Goal: Find specific fact: Find specific fact

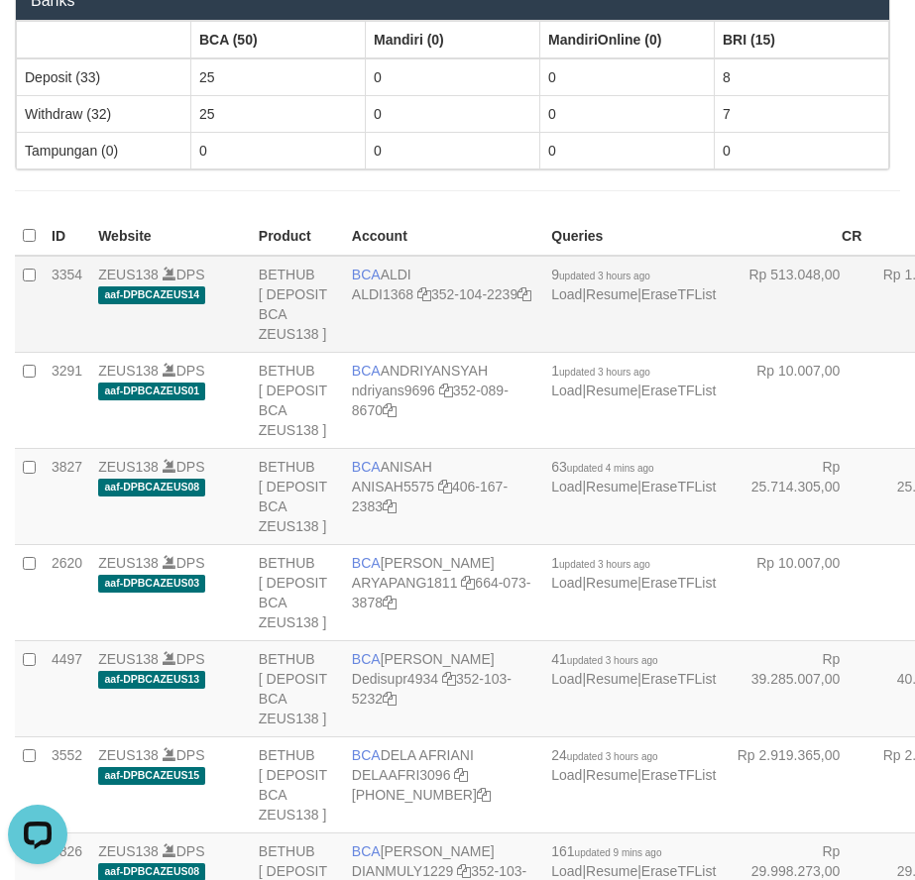
click at [447, 353] on td "BCA ALDI ALDI1368 352-104-2239" at bounding box center [443, 304] width 199 height 97
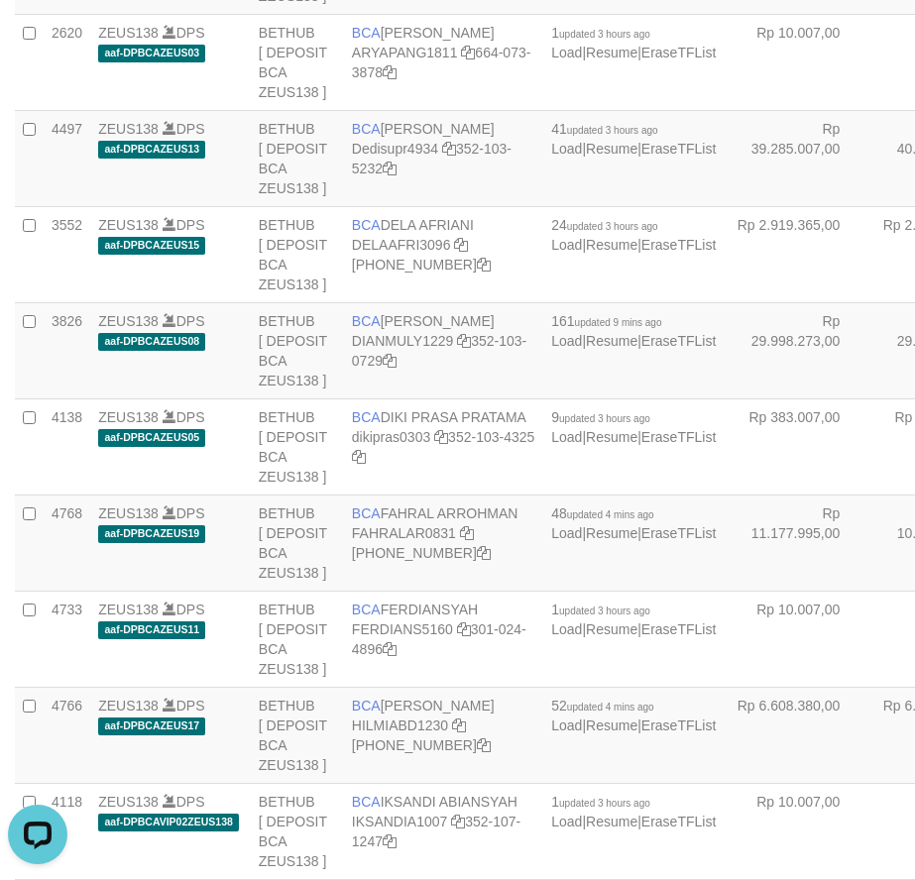
scroll to position [2059, 0]
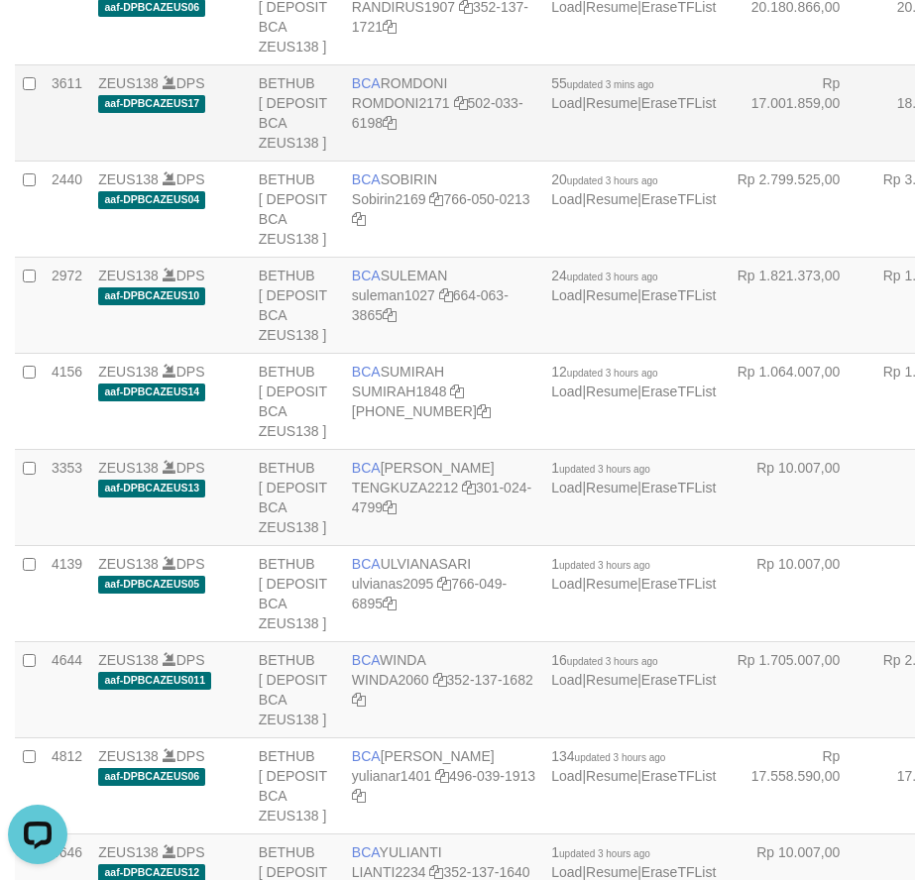
click at [375, 91] on span "BCA" at bounding box center [366, 83] width 29 height 16
click at [374, 91] on span "BCA" at bounding box center [366, 83] width 29 height 16
copy td "BCA ROMDONI"
click at [360, 111] on link "ROMDONI2171" at bounding box center [401, 103] width 98 height 16
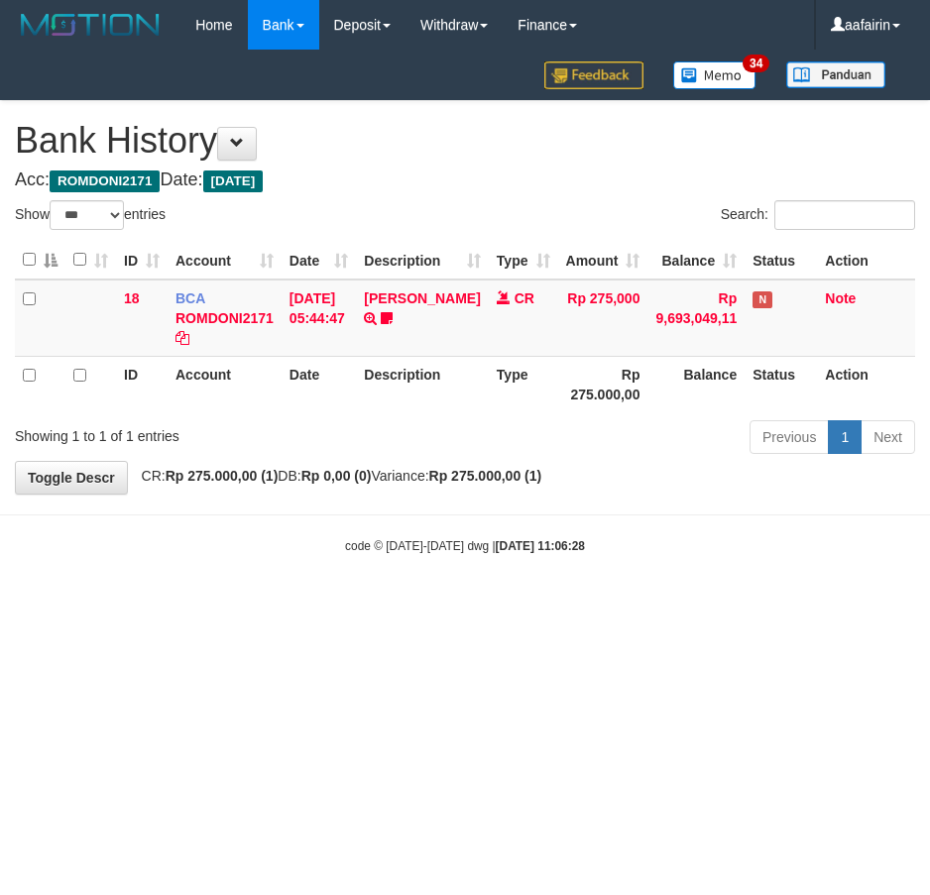
select select "***"
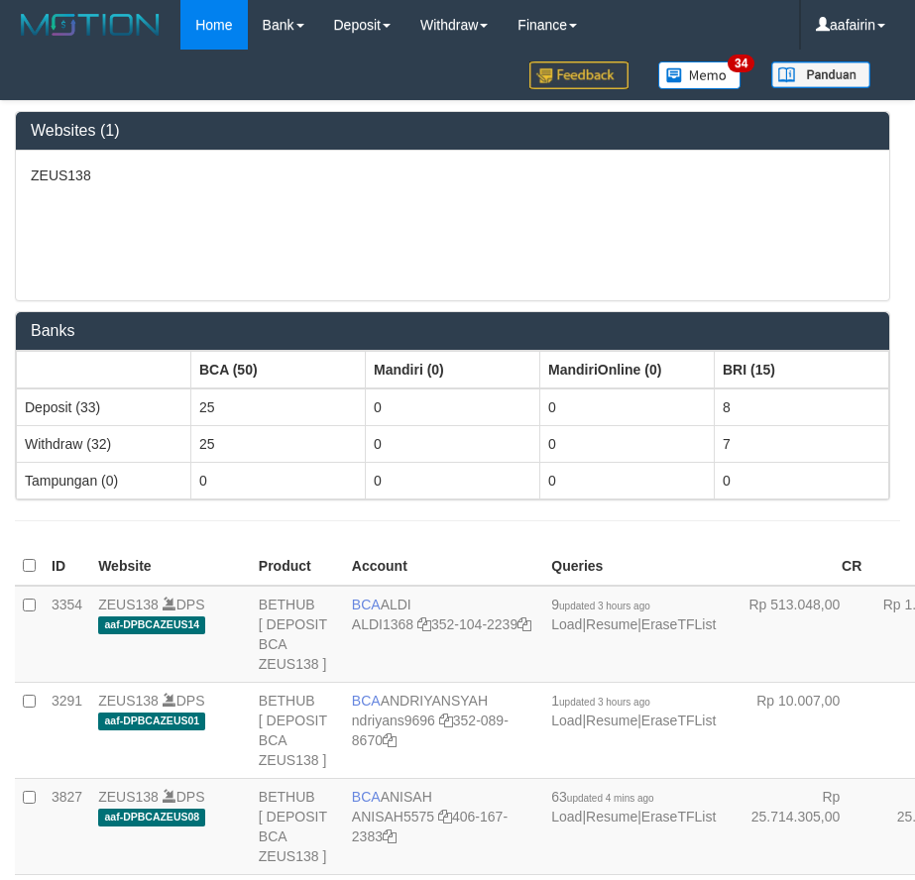
scroll to position [2059, 0]
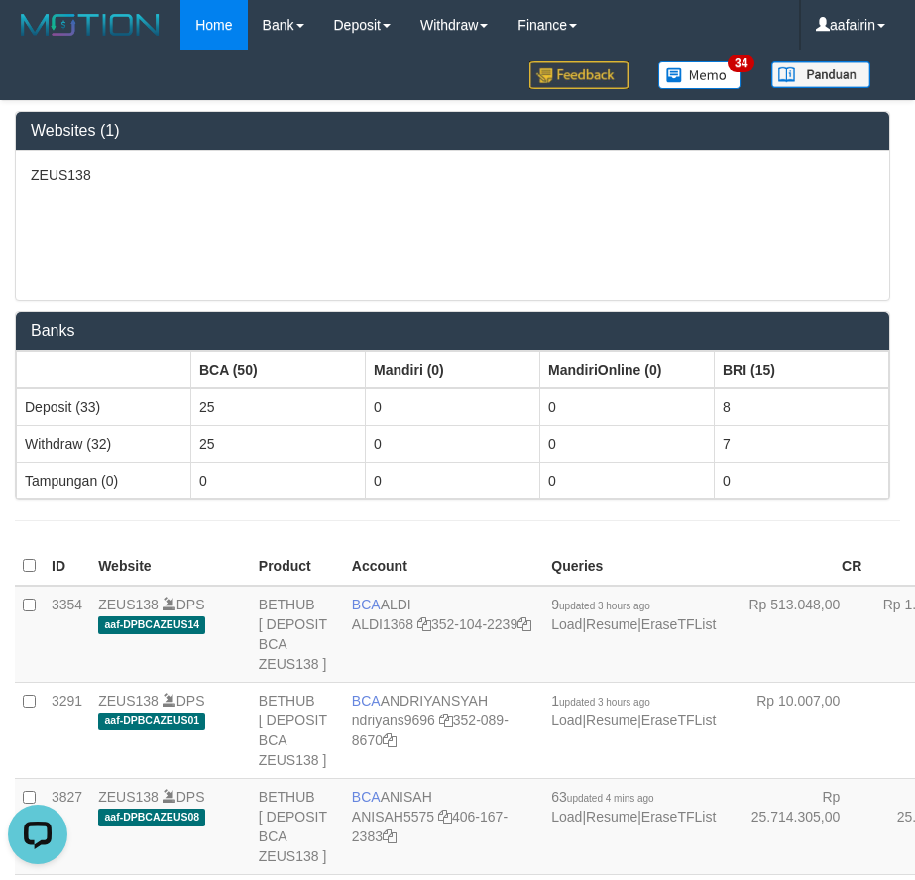
scroll to position [3988, 0]
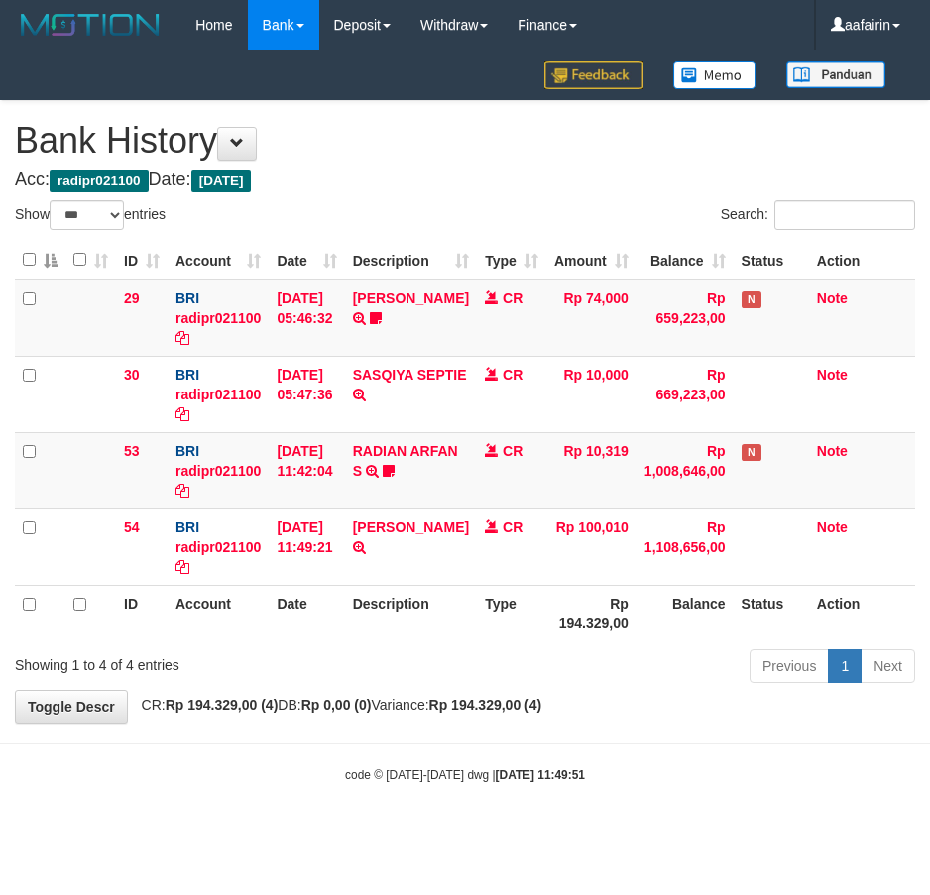
select select "***"
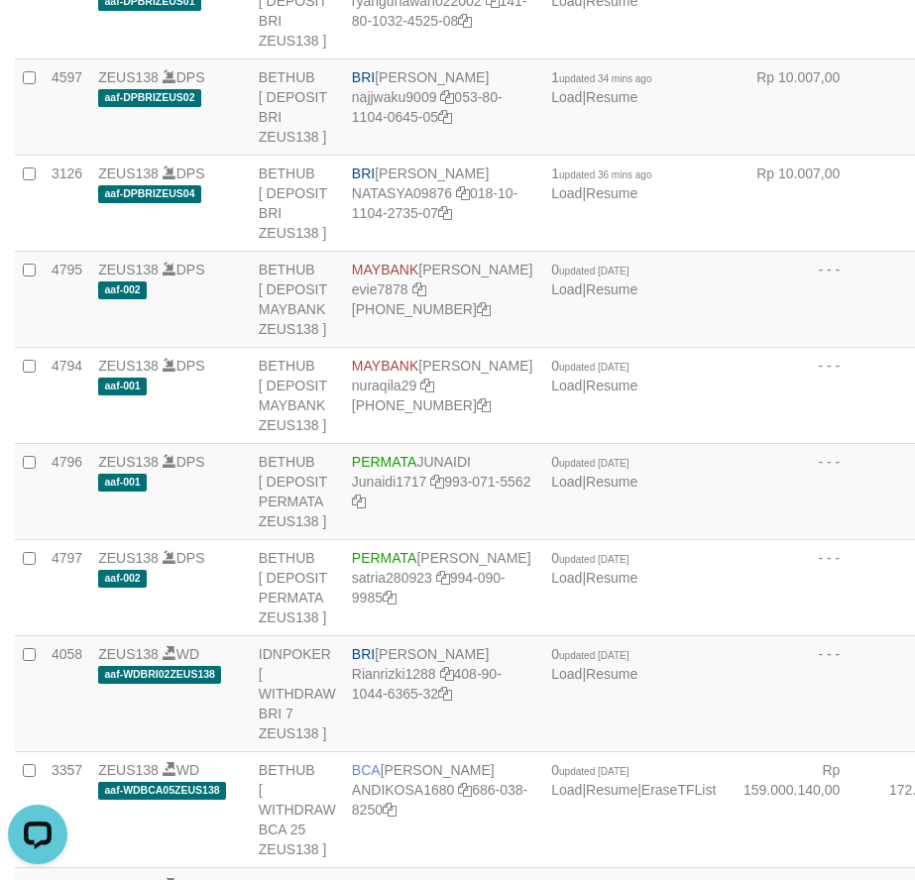
copy td "BRI REYNALDI ADI PRATAMA"
